Goal: Task Accomplishment & Management: Manage account settings

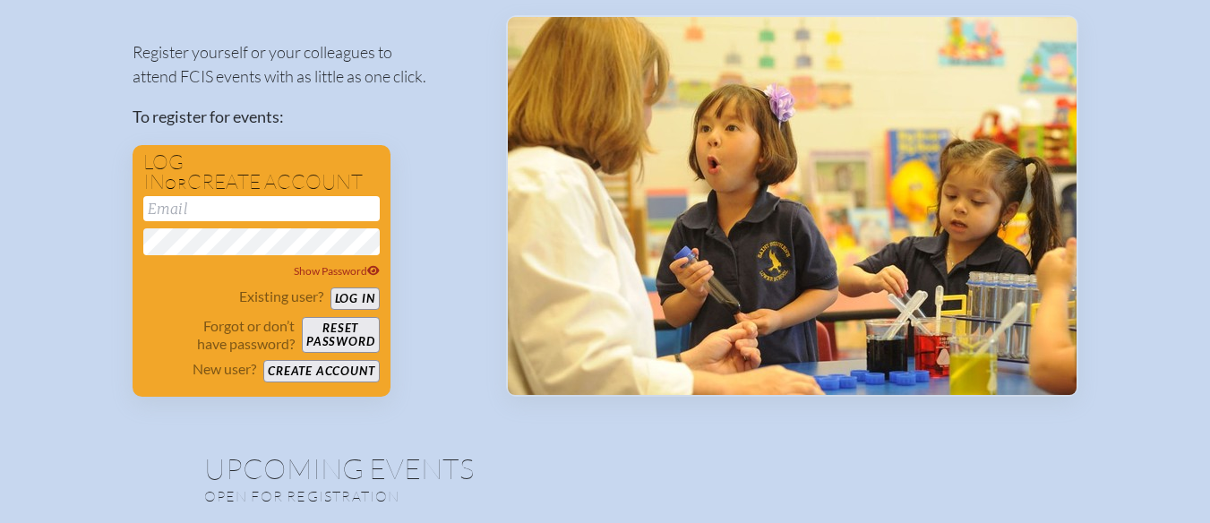
scroll to position [90, 0]
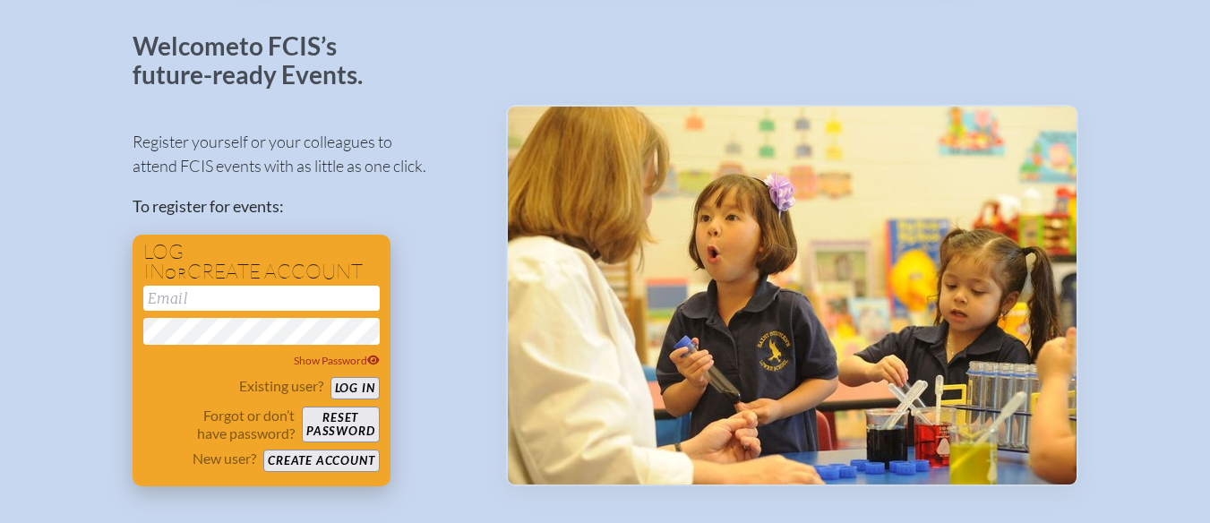
type input "[DOMAIN_NAME][EMAIL_ADDRESS][DEMOGRAPHIC_DATA][DOMAIN_NAME]"
click at [368, 384] on button "Log in" at bounding box center [354, 388] width 49 height 22
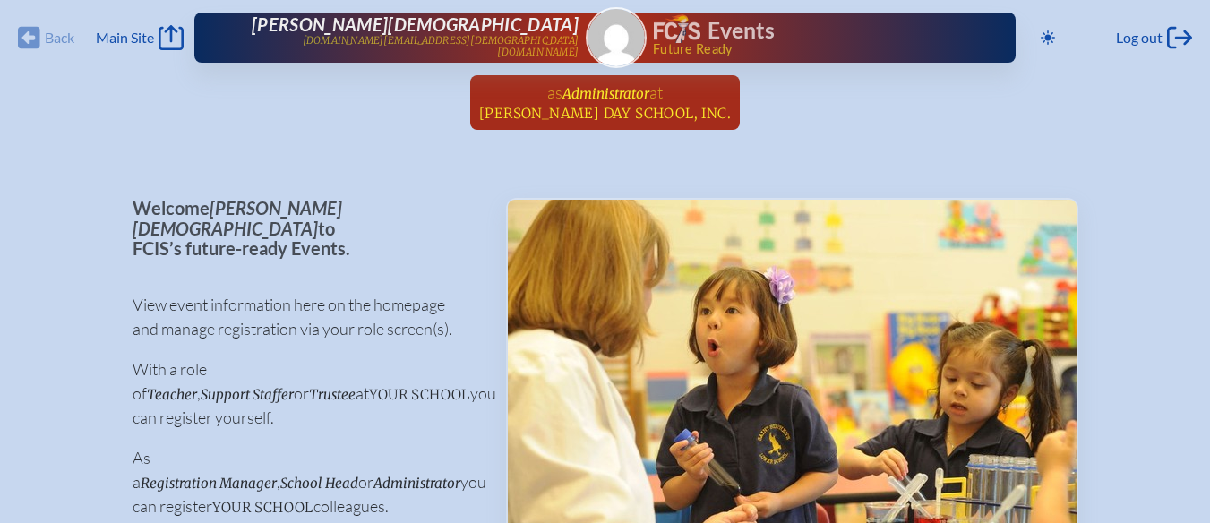
click at [651, 101] on span "at" at bounding box center [655, 92] width 13 height 20
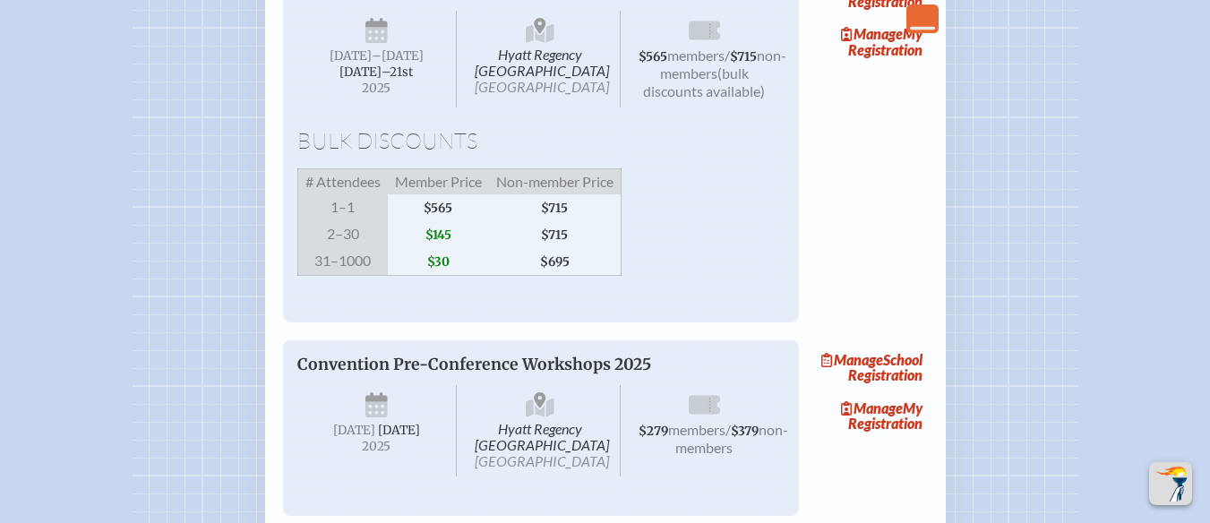
scroll to position [3045, 0]
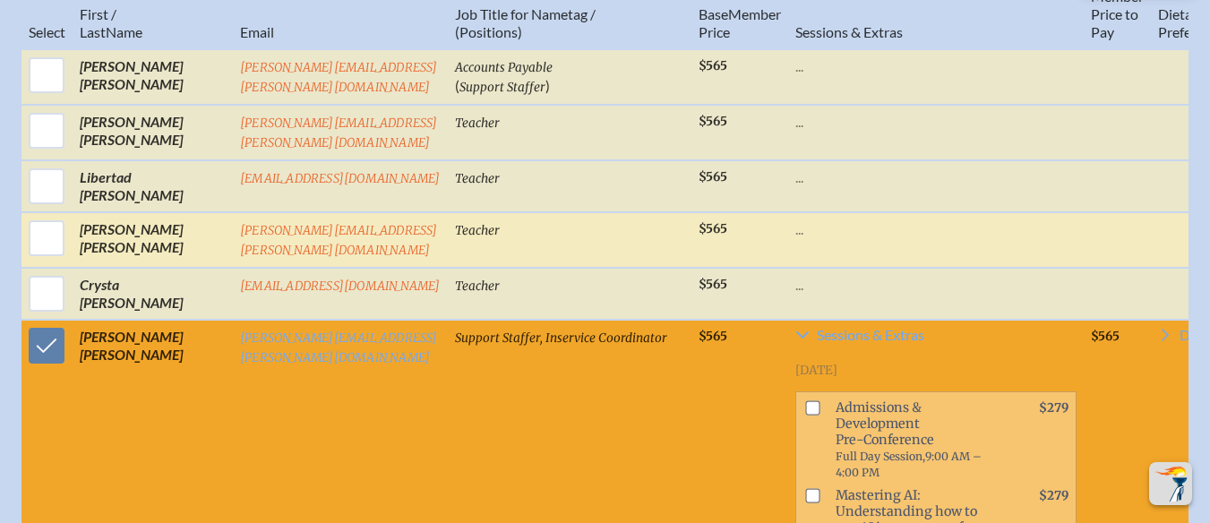
scroll to position [896, 0]
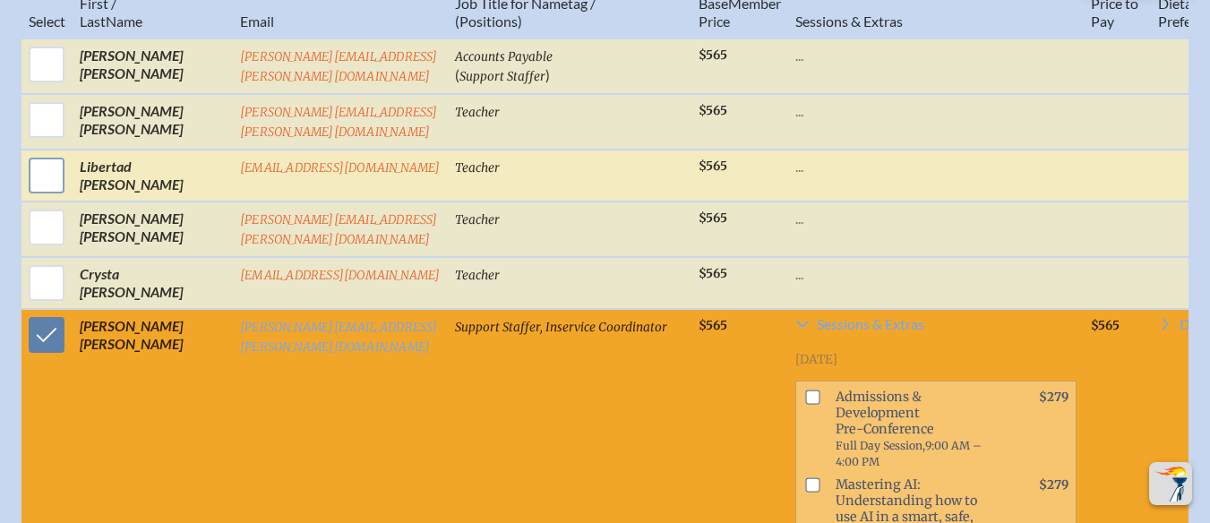
click at [41, 189] on input "checkbox" at bounding box center [46, 175] width 45 height 45
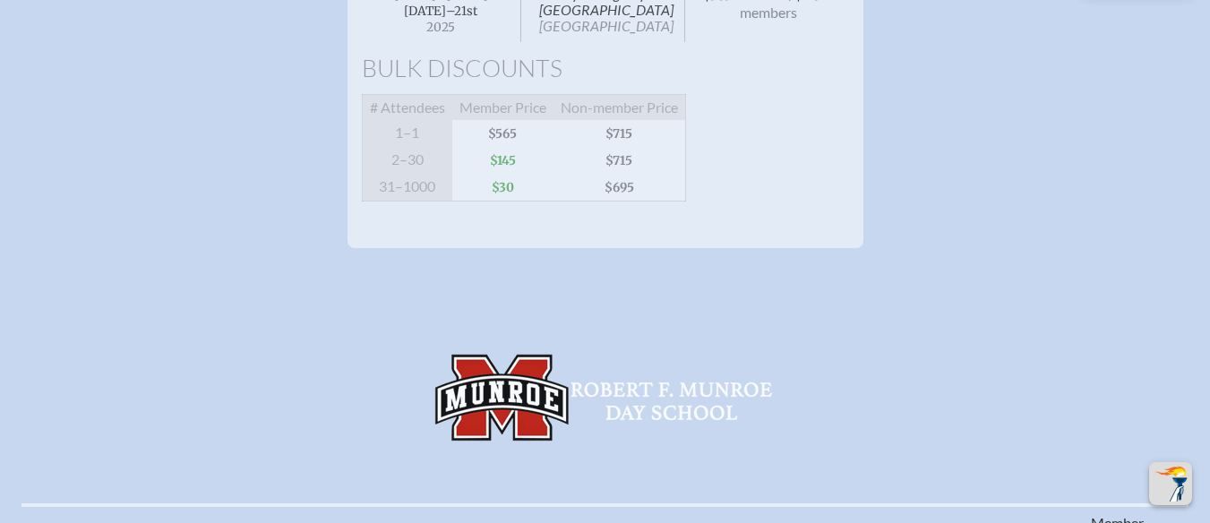
scroll to position [716, 13]
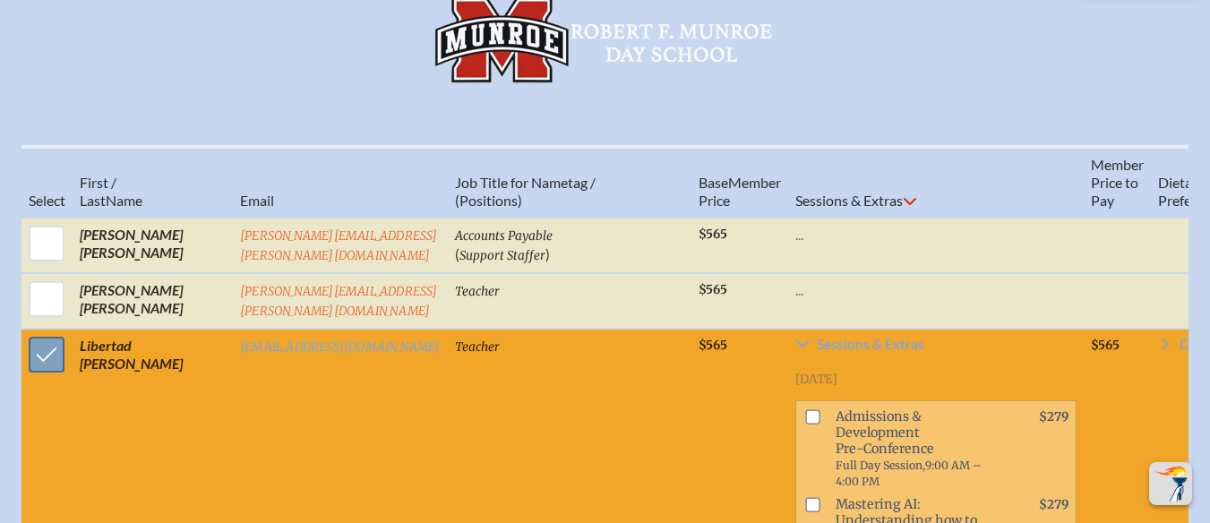
click at [24, 369] on input "checkbox" at bounding box center [46, 354] width 45 height 45
checkbox input "false"
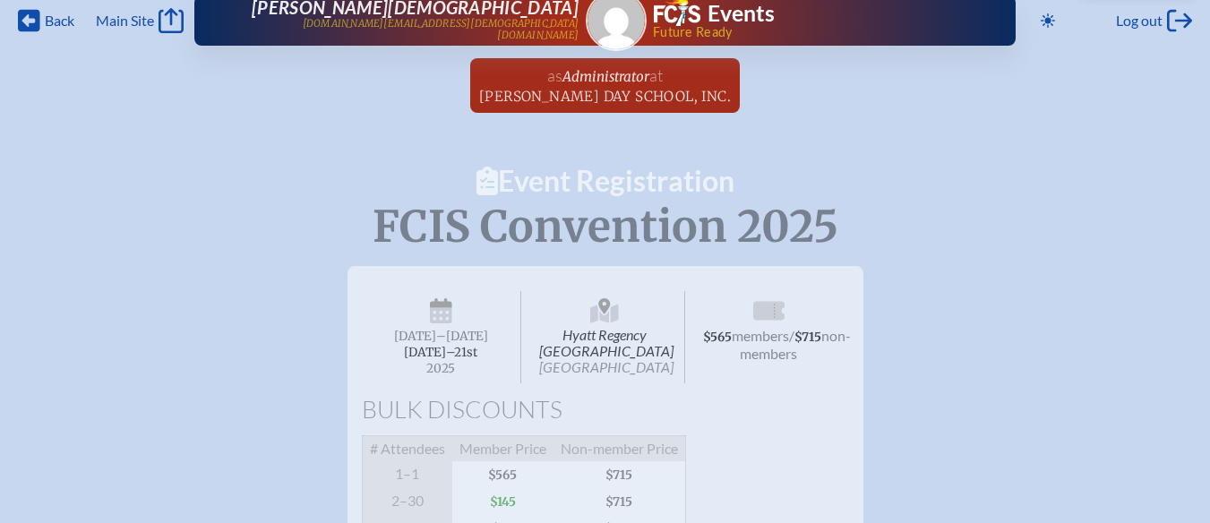
scroll to position [0, 13]
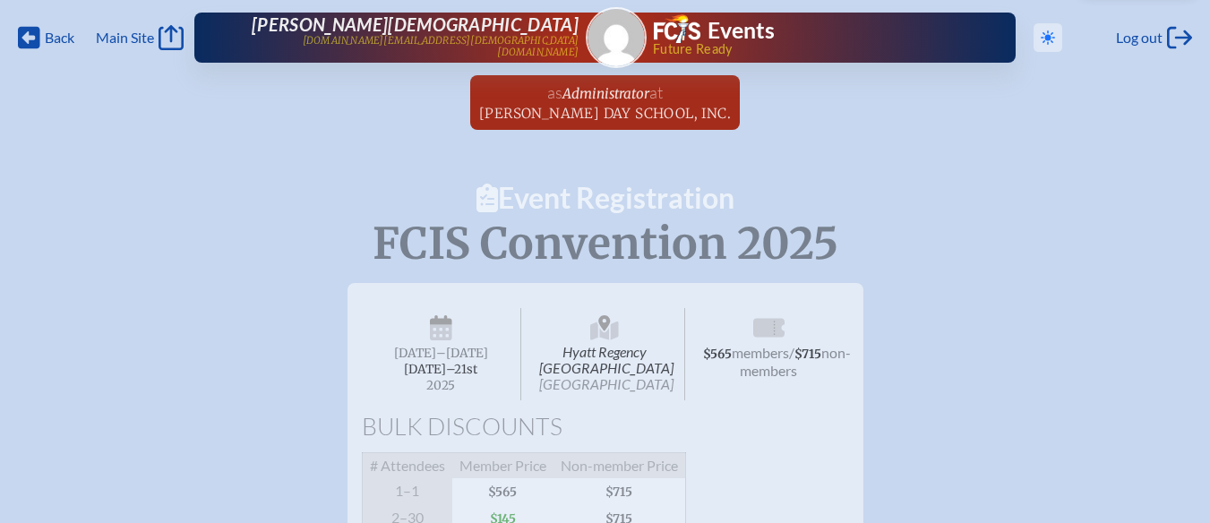
click at [1041, 34] on icon at bounding box center [1048, 37] width 14 height 14
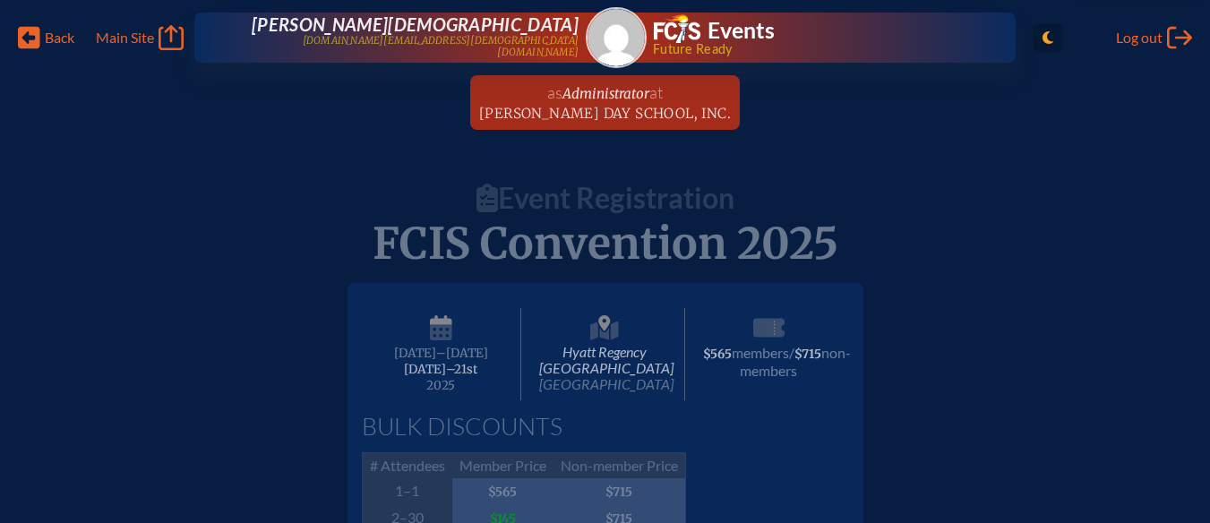
click at [1034, 42] on span "Toggle to Light Mode" at bounding box center [1048, 37] width 29 height 29
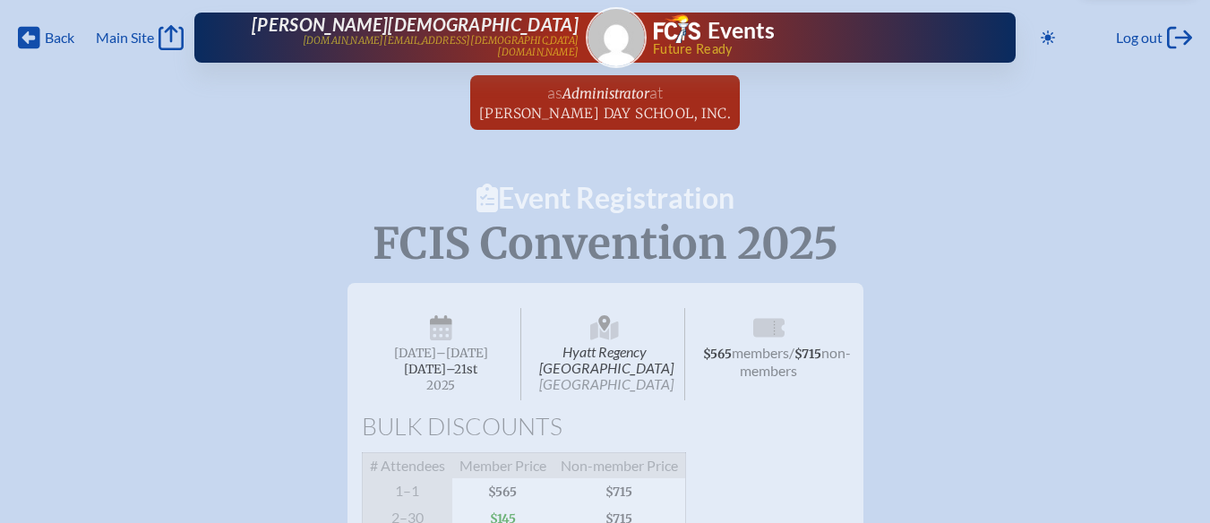
click at [650, 108] on span "Robert F. Munroe Day School, Inc." at bounding box center [605, 113] width 252 height 17
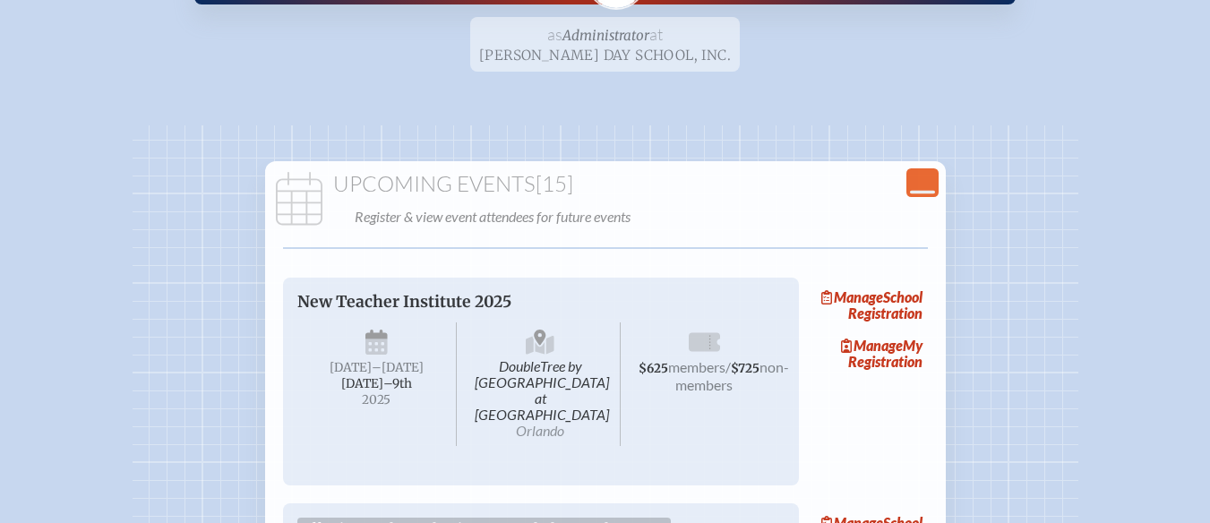
scroll to position [90, 0]
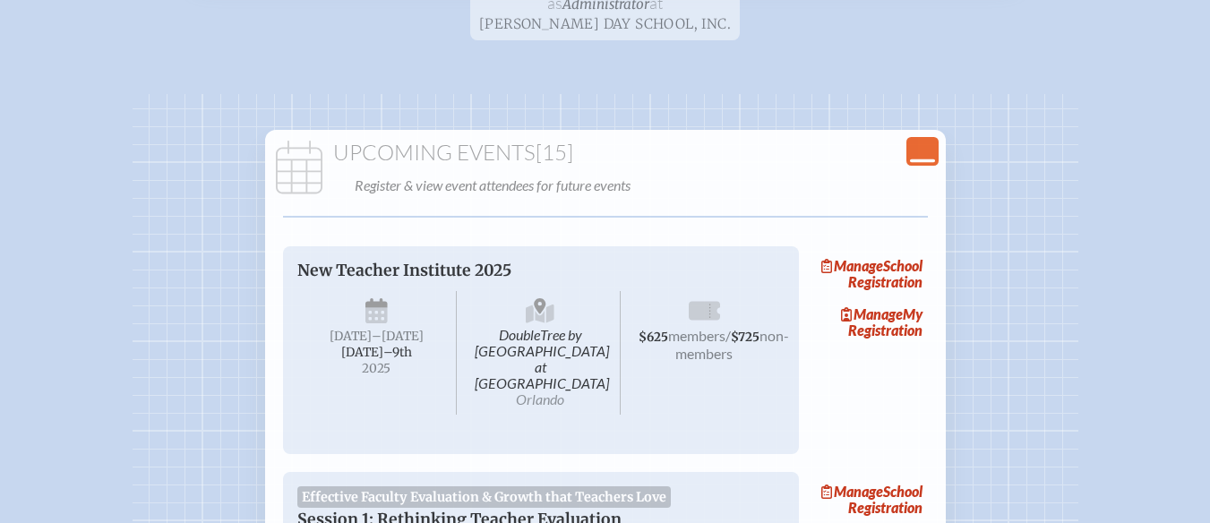
click at [918, 151] on icon "Close Console" at bounding box center [922, 151] width 25 height 25
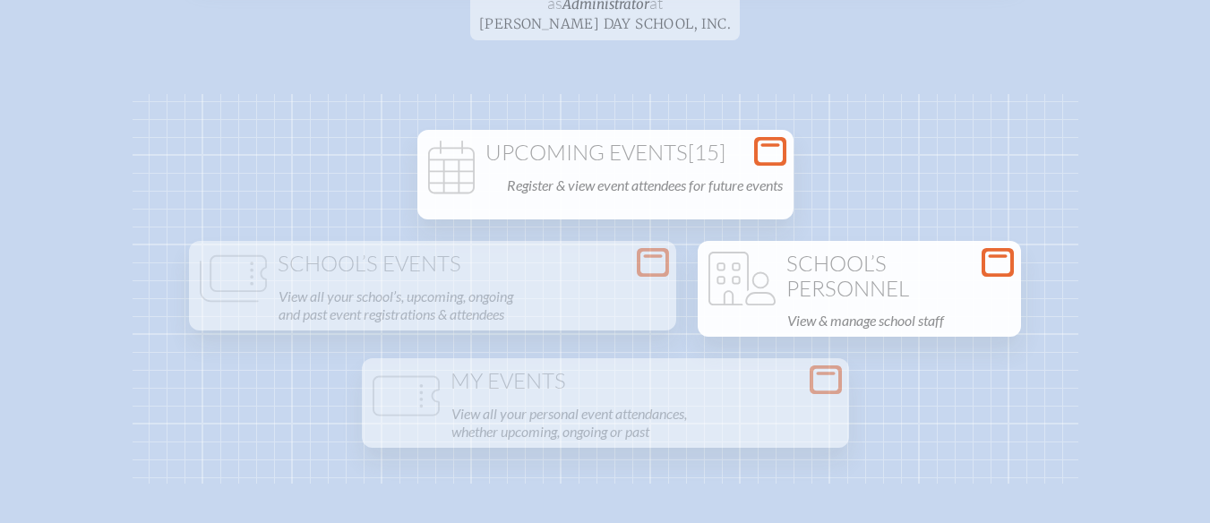
click at [867, 287] on h1 "School’s Personnel" at bounding box center [859, 276] width 309 height 49
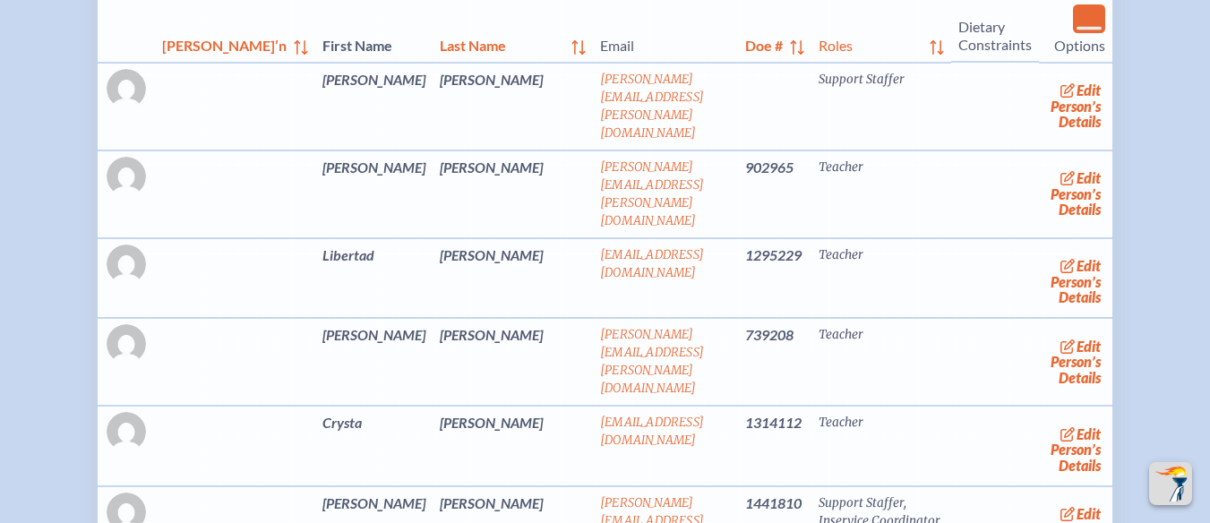
scroll to position [627, 0]
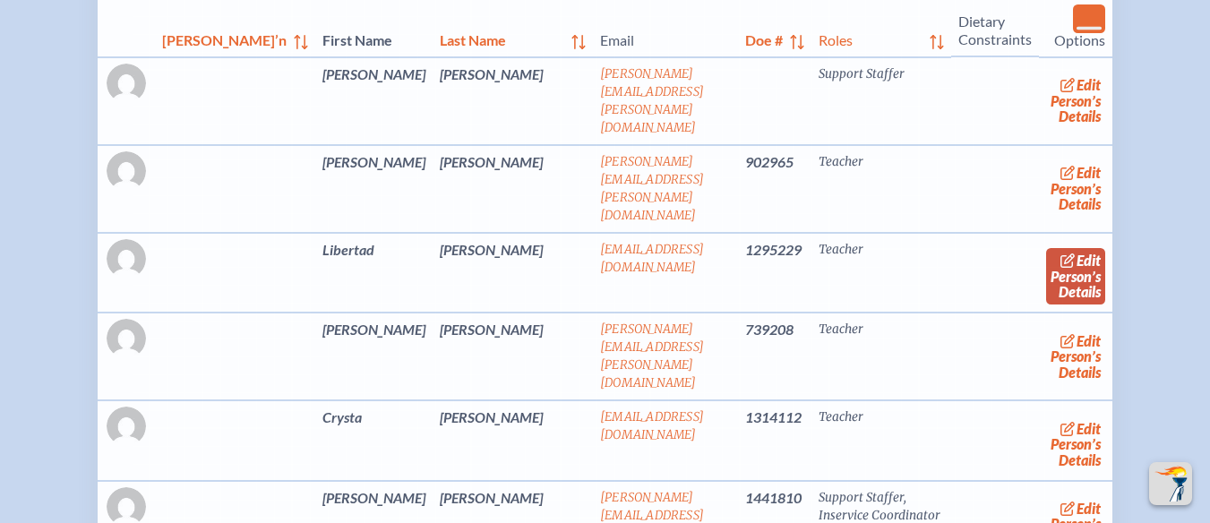
click at [1046, 269] on link "edit Person’s Details" at bounding box center [1076, 276] width 60 height 56
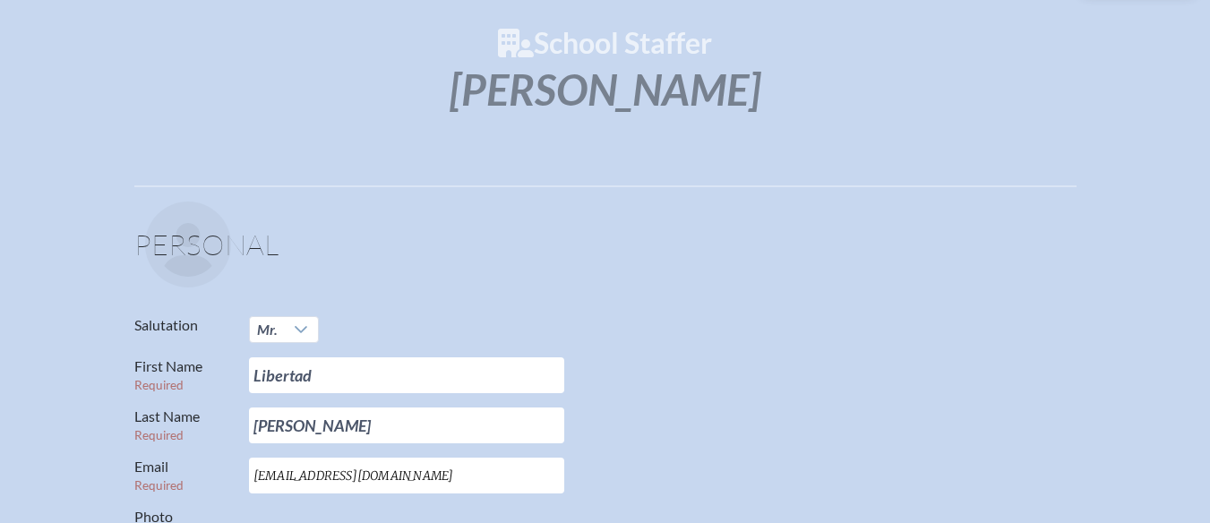
scroll to position [358, 13]
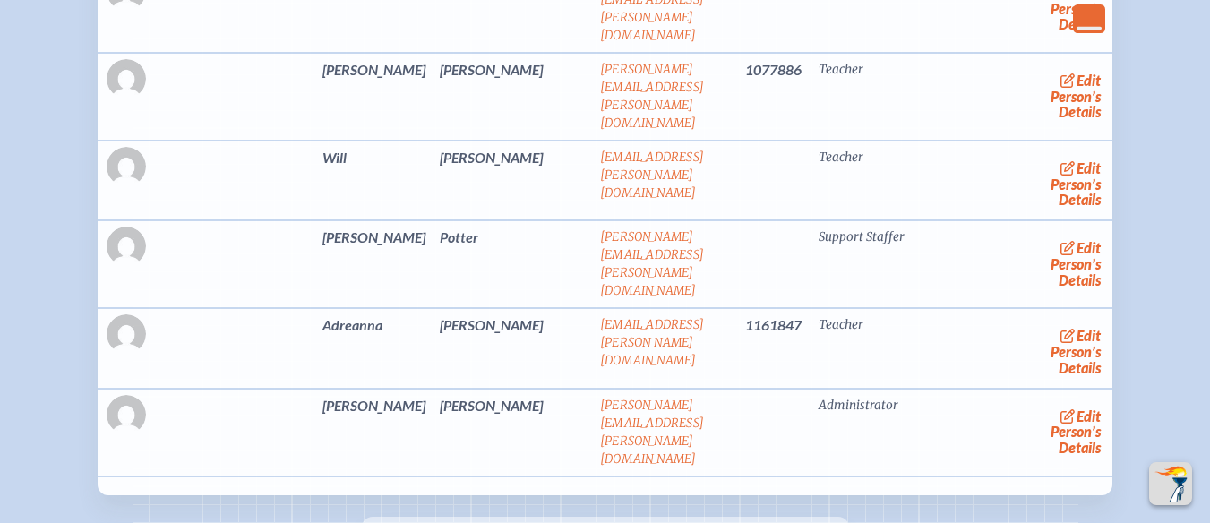
scroll to position [2239, 0]
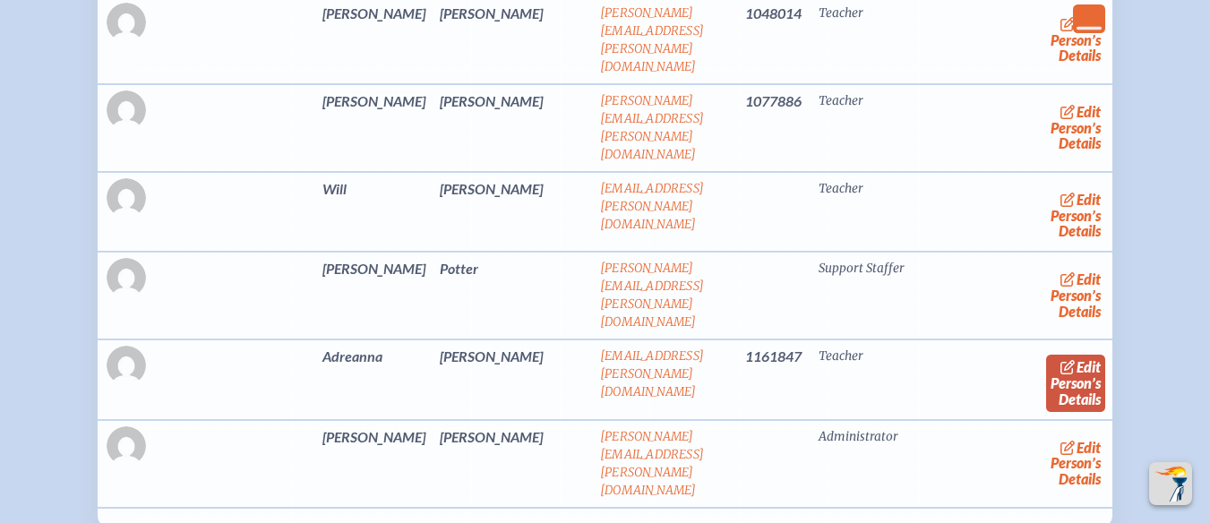
click at [1077, 358] on span "edit" at bounding box center [1089, 366] width 24 height 17
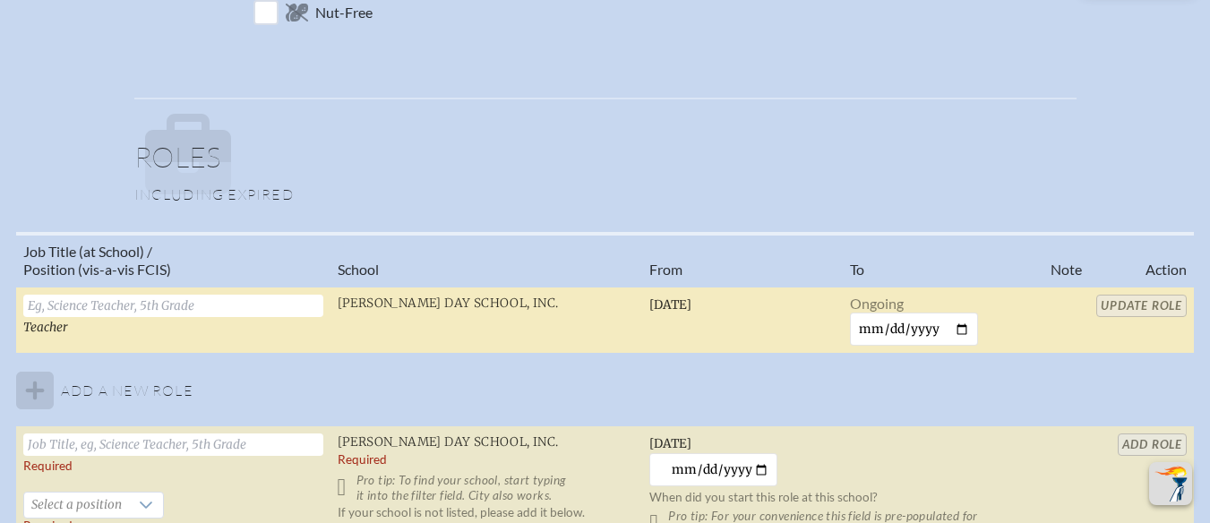
scroll to position [1164, 0]
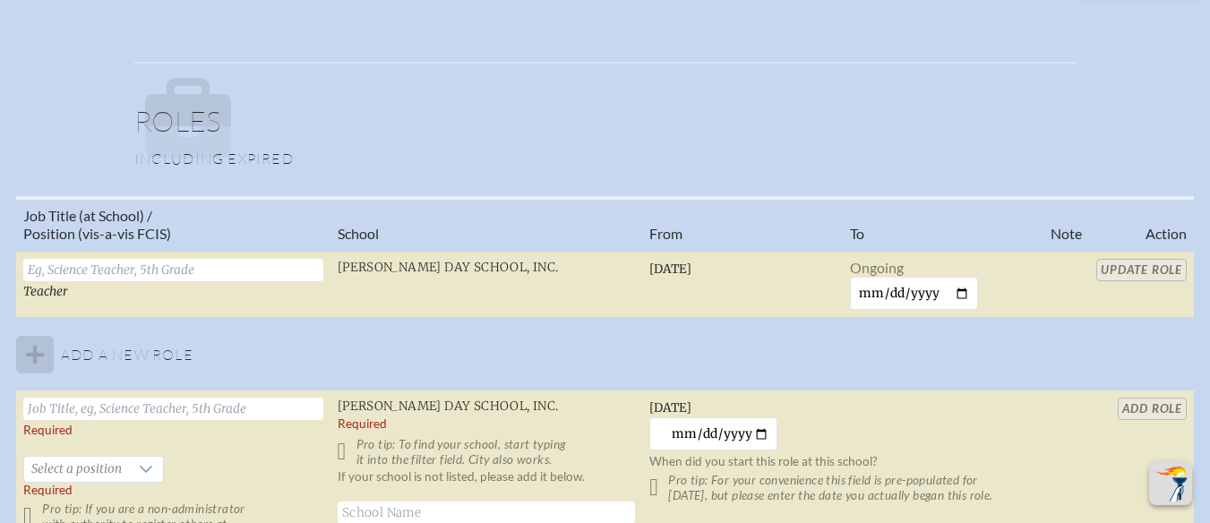
click at [1133, 270] on table "Job Title (at School) / Position (vis-a-vis FCIS) School From To Note Action Te…" at bounding box center [605, 391] width 1178 height 390
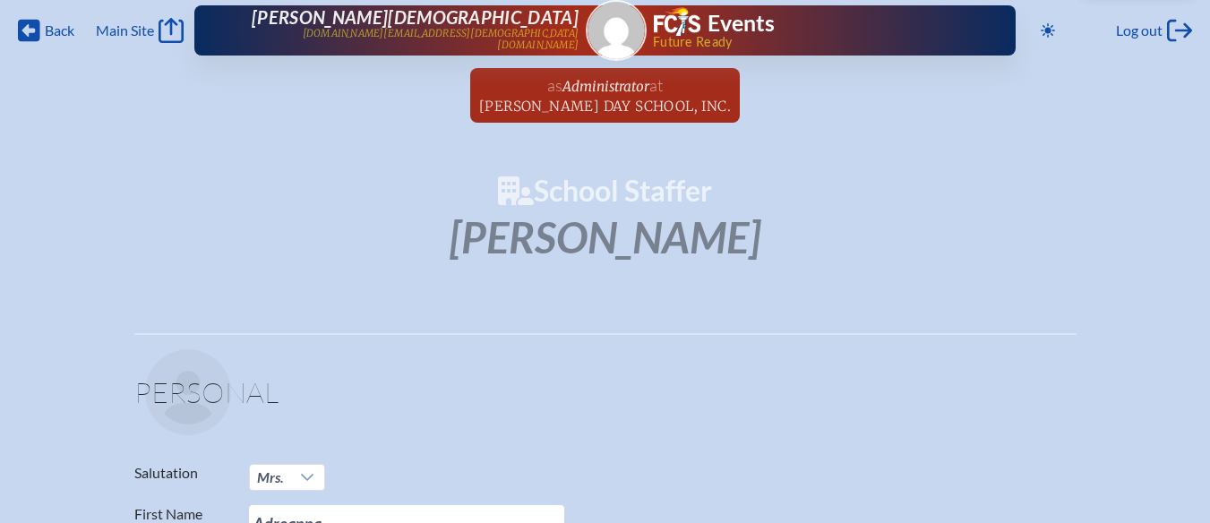
scroll to position [0, 0]
